Goal: Information Seeking & Learning: Learn about a topic

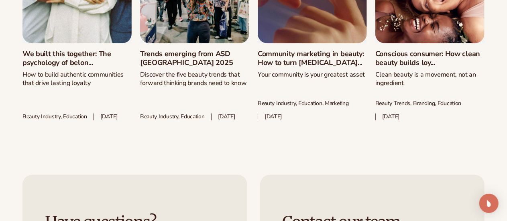
scroll to position [3137, 0]
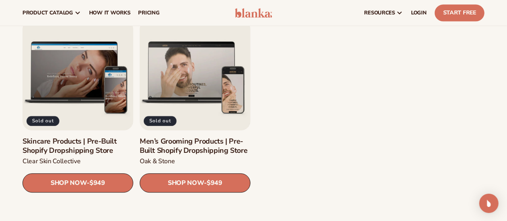
scroll to position [1012, 0]
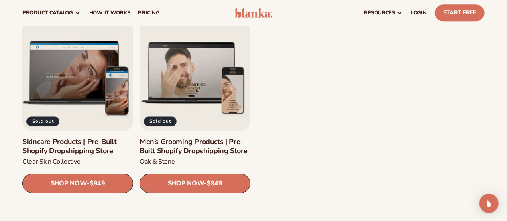
click at [69, 137] on link "Skincare Products | Pre-Built Shopify Dropshipping Store" at bounding box center [77, 146] width 111 height 19
